Goal: Task Accomplishment & Management: Complete application form

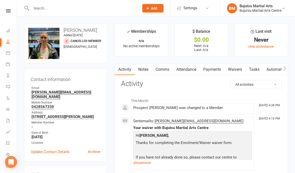
click at [238, 68] on link "Waivers" at bounding box center [235, 70] width 21 height 12
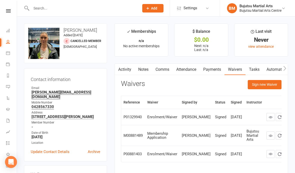
click at [270, 84] on button "Sign new Waiver" at bounding box center [265, 84] width 34 height 9
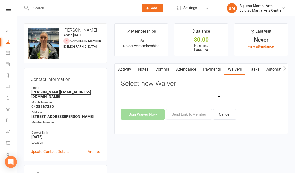
click at [218, 96] on select "Bujutsu Child Care Kids Karate Program Cash Upfront Membership Application Chan…" at bounding box center [173, 97] width 104 height 10
select select "272"
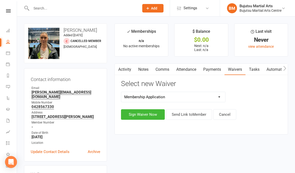
click at [144, 112] on button "Sign Waiver Now" at bounding box center [143, 114] width 44 height 11
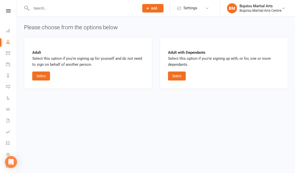
click at [178, 80] on button "Select" at bounding box center [177, 76] width 18 height 9
select select "bank_account"
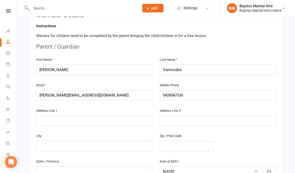
scroll to position [112, 0]
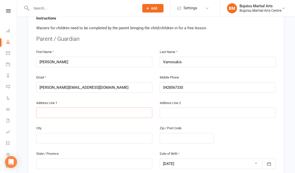
click at [103, 111] on input "text" at bounding box center [94, 113] width 116 height 11
type input "6"
type input "62"
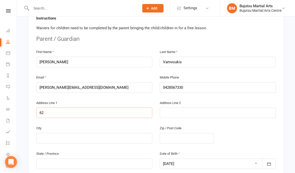
type input "62 R"
type input "62 Ra"
type input "62 Rad"
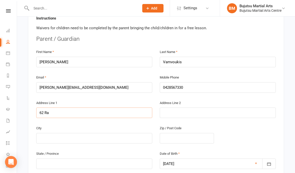
type input "62 Rad"
type input "62 Radi"
type input "62 Radis"
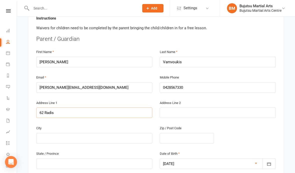
type input "62 Radisi"
type input "62 Radisic"
type input "62 Radisich"
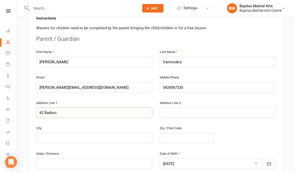
type input "62 Radisich"
type input "62 Radisich L"
type input "62 Radisich Lo"
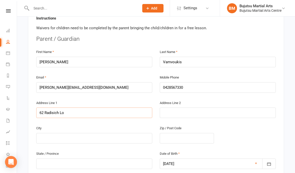
type input "62 Radisich Loo"
type input "[STREET_ADDRESS]"
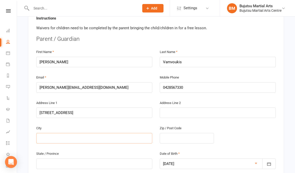
click at [94, 133] on input "text" at bounding box center [94, 138] width 116 height 11
type input "O"
type input "Or"
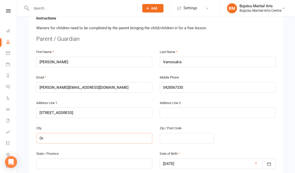
type input "Ora"
type input "Oran"
type input "Oran P"
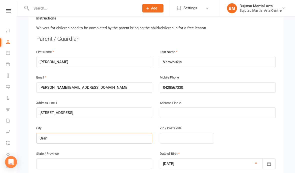
type input "Oran P"
type input "Oran Pa"
type input "Oran Par"
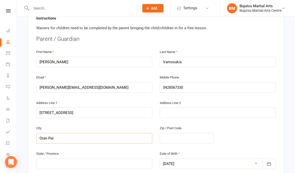
type input "Oran Parj"
click at [191, 134] on input "text" at bounding box center [187, 138] width 54 height 11
type input "2"
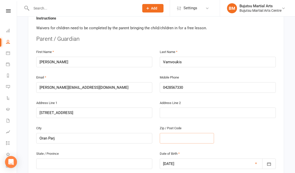
type input "2"
type input "25"
type input "257"
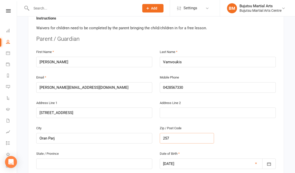
type input "2570"
click at [120, 160] on input "text" at bounding box center [94, 164] width 116 height 11
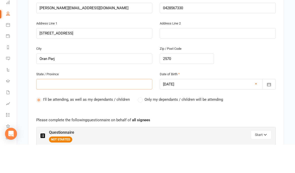
type input "N"
type input "NS"
type input "[GEOGRAPHIC_DATA]"
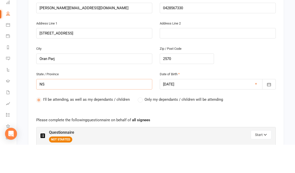
type input "[GEOGRAPHIC_DATA]"
click at [265, 163] on icon "button" at bounding box center [265, 163] width 3 height 1
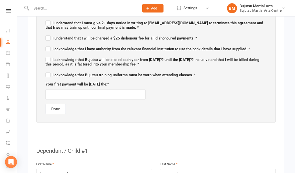
scroll to position [335, 0]
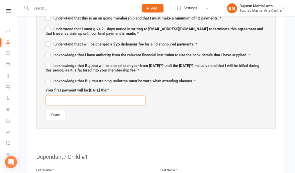
click at [136, 98] on input "text" at bounding box center [96, 100] width 100 height 11
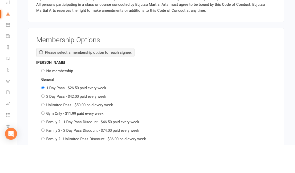
scroll to position [683, 0]
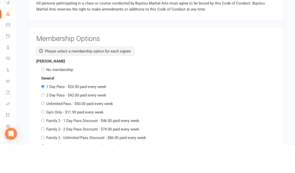
type input "[DATE]"
click at [44, 147] on input "Family 2 - 1 Day Pass Discount - $46.50 paid every week" at bounding box center [42, 148] width 3 height 3
radio input "true"
radio input "false"
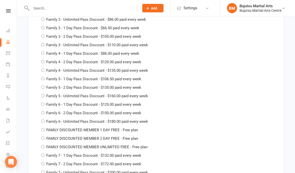
scroll to position [1057, 0]
click at [47, 123] on div "General 1 Day Pass - $26.50 paid every week 2 Day Pass - $42.00 paid every week…" at bounding box center [156, 66] width 240 height 219
click at [45, 127] on div "FAMILY DISCOUNTED MEMBER 1 DAY FREE - Free plan" at bounding box center [158, 130] width 235 height 6
click at [48, 128] on label "FAMILY DISCOUNTED MEMBER 1 DAY FREE - Free plan" at bounding box center [92, 130] width 92 height 5
click at [45, 128] on input "FAMILY DISCOUNTED MEMBER 1 DAY FREE - Free plan" at bounding box center [42, 129] width 3 height 3
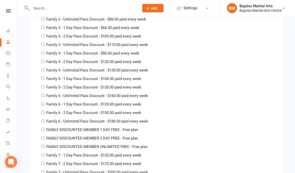
radio input "true"
radio input "false"
